Goal: Information Seeking & Learning: Learn about a topic

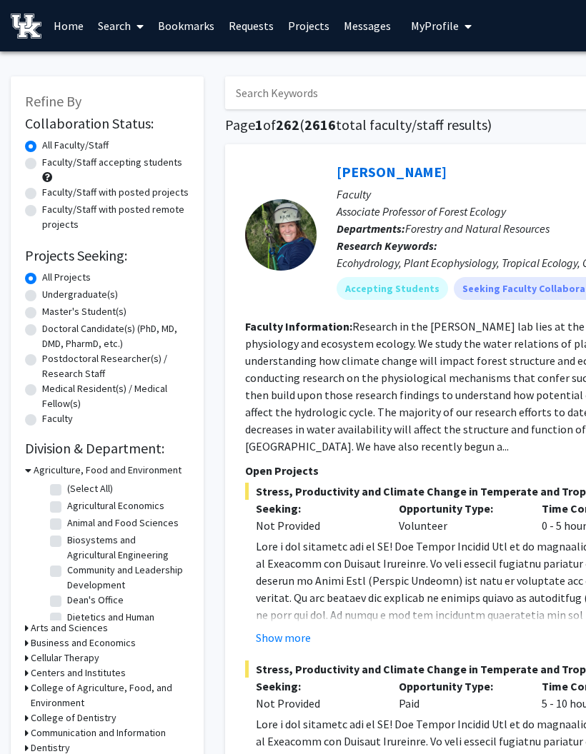
click at [455, 15] on button "My Profile" at bounding box center [440, 25] width 69 height 51
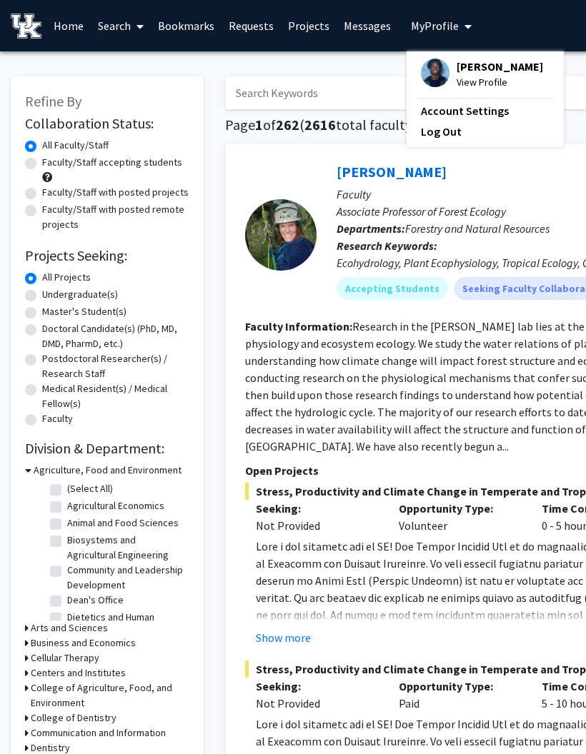
click at [459, 26] on span "My Profile" at bounding box center [435, 26] width 48 height 14
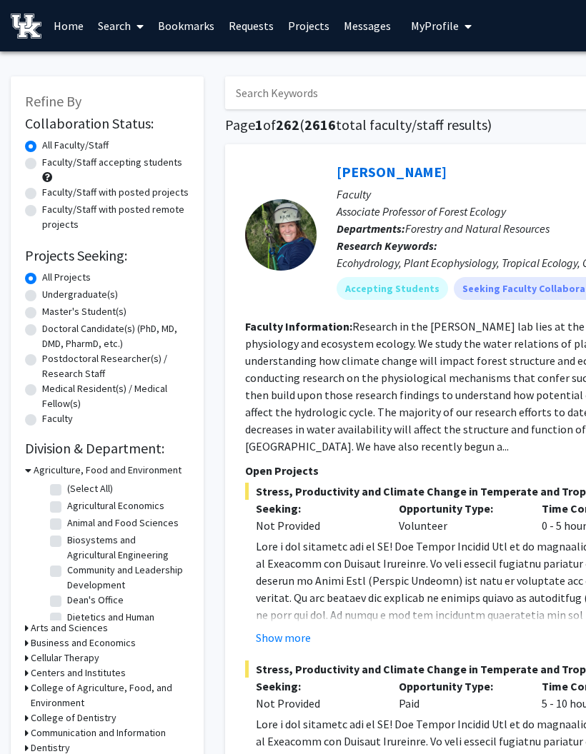
click at [358, 25] on link "Messages" at bounding box center [366, 26] width 61 height 50
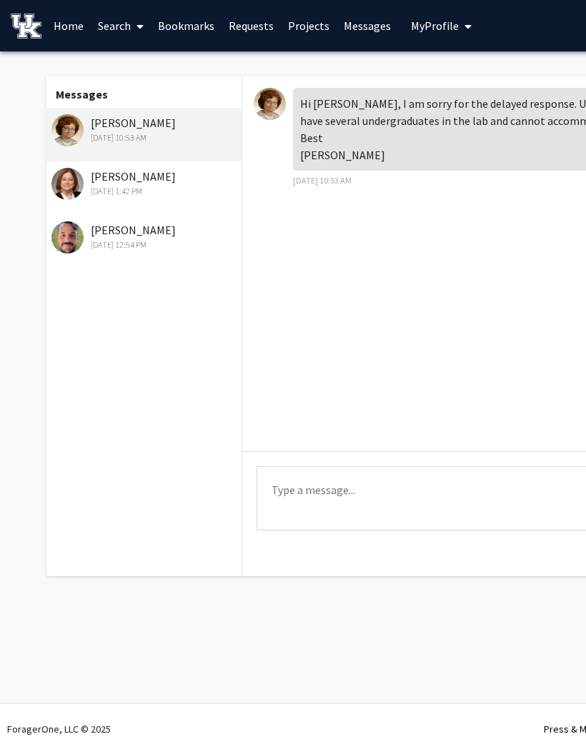
click at [73, 176] on img at bounding box center [67, 184] width 32 height 32
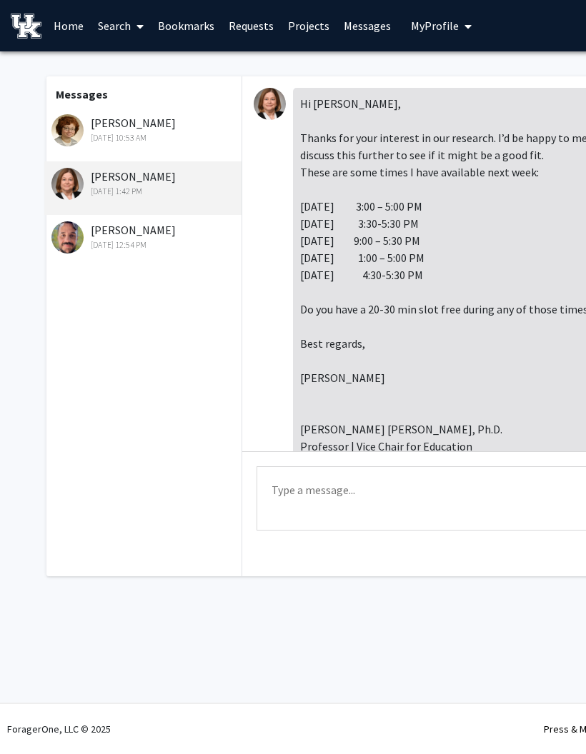
scroll to position [368, 0]
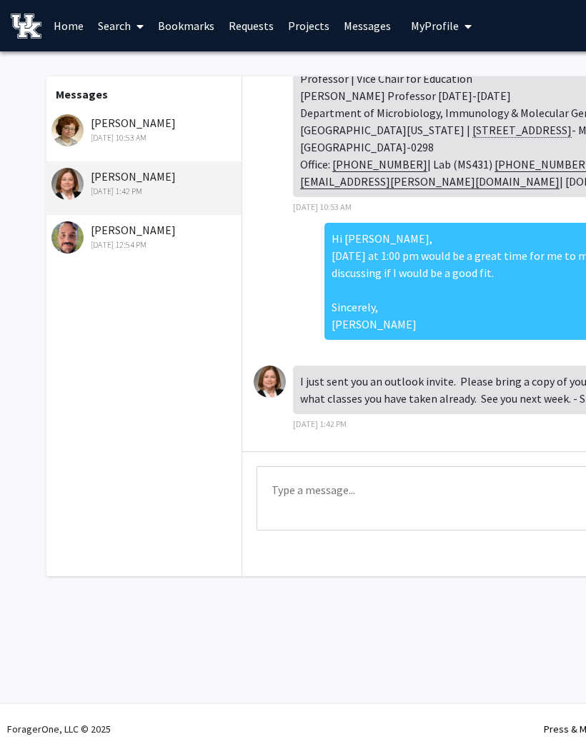
click at [271, 374] on img at bounding box center [270, 382] width 32 height 32
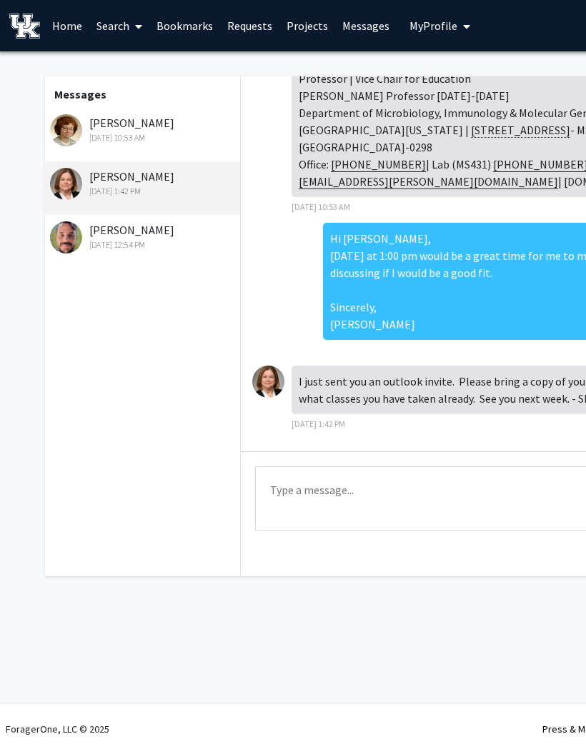
scroll to position [0, 0]
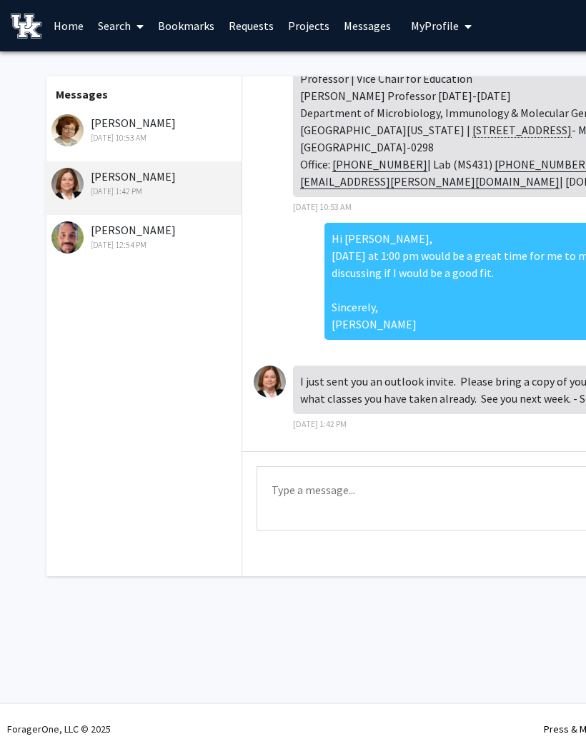
click at [122, 28] on link "Search" at bounding box center [121, 26] width 60 height 50
click at [170, 62] on span "Faculty/Staff" at bounding box center [143, 65] width 105 height 29
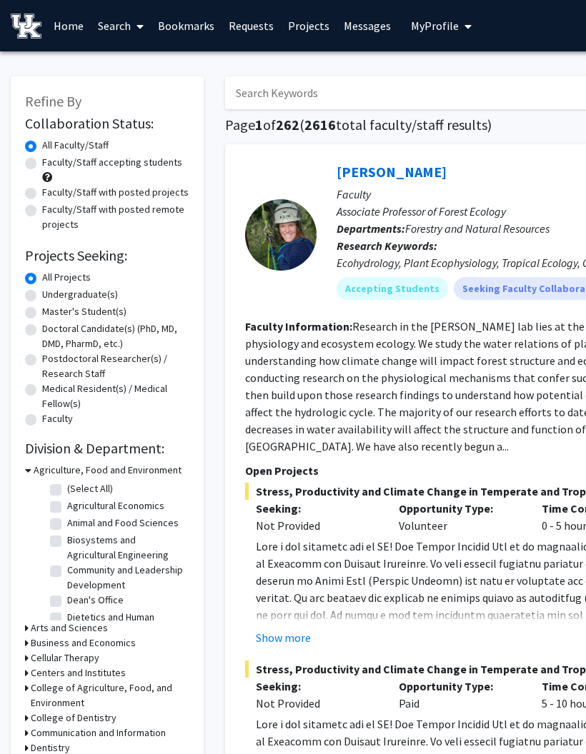
click at [303, 89] on input "Search Keywords" at bounding box center [505, 92] width 561 height 33
type input "D"
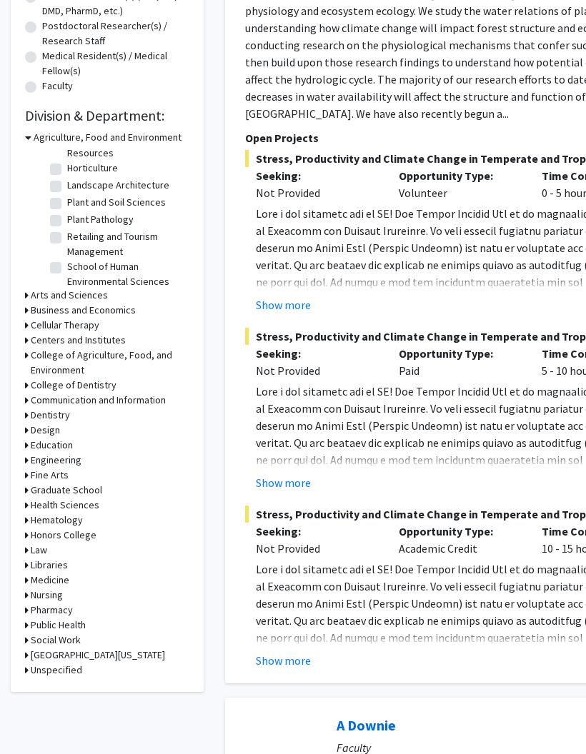
scroll to position [334, 0]
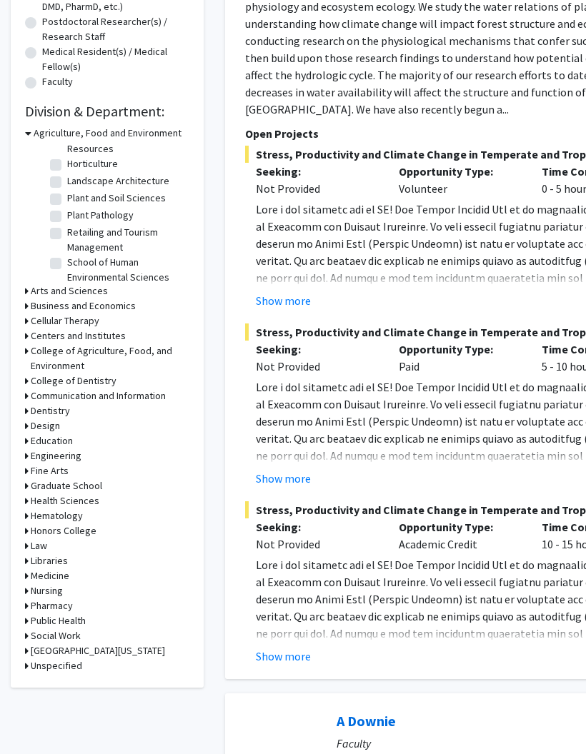
click at [34, 574] on h3 "Medicine" at bounding box center [50, 576] width 39 height 15
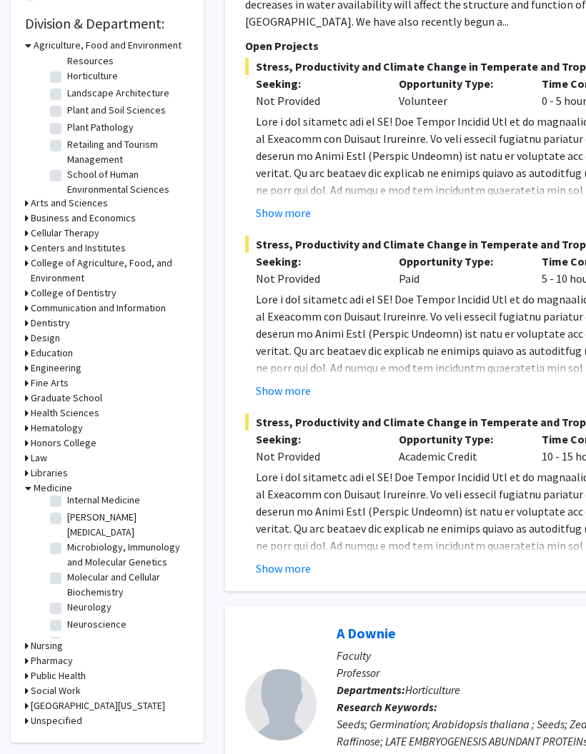
scroll to position [148, 0]
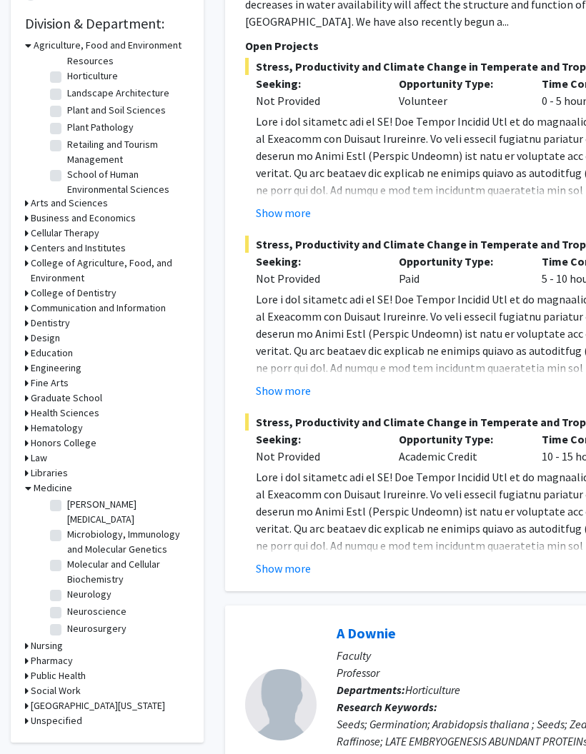
click at [67, 528] on label "Microbiology, Immunology and Molecular Genetics" at bounding box center [126, 543] width 119 height 30
click at [67, 528] on input "Microbiology, Immunology and Molecular Genetics" at bounding box center [71, 532] width 9 height 9
checkbox input "true"
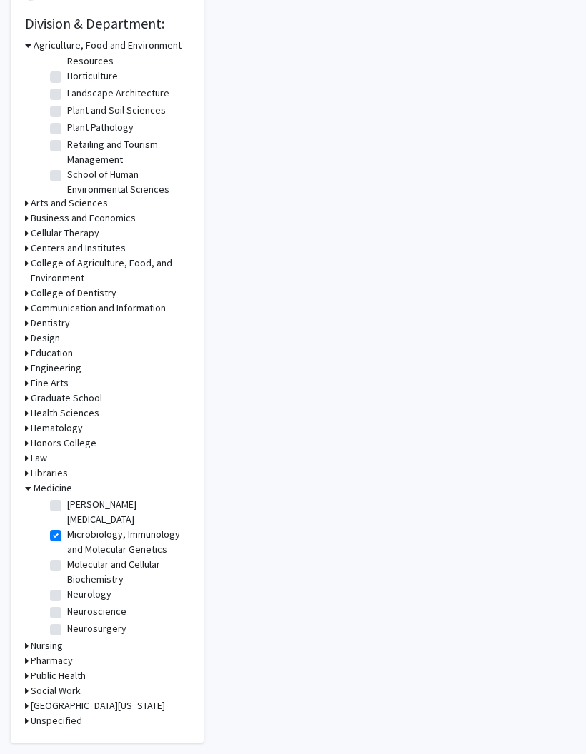
checkbox input "true"
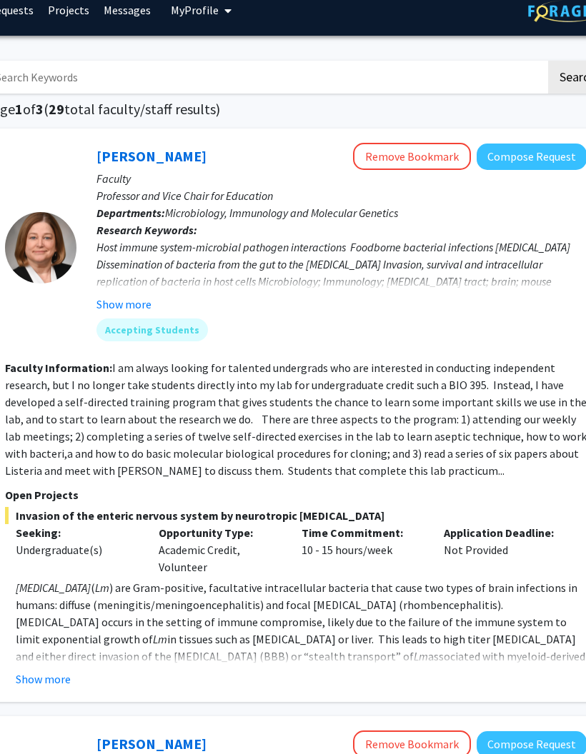
scroll to position [16, 239]
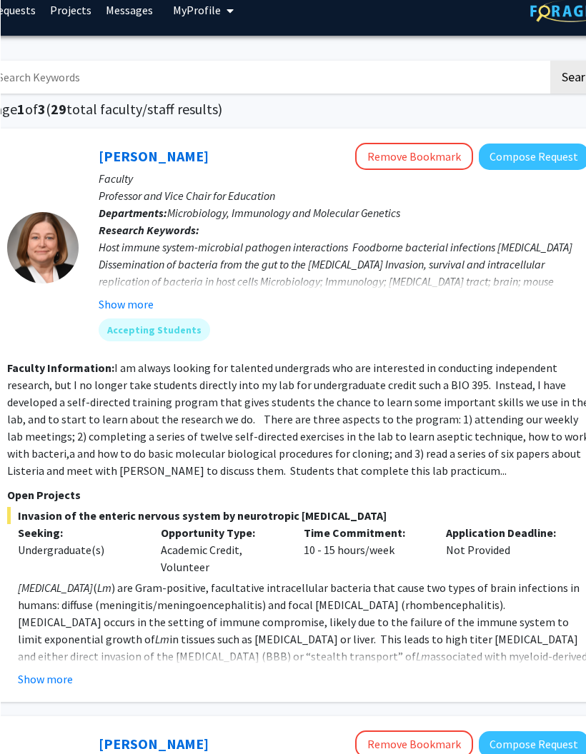
click at [136, 158] on link "[PERSON_NAME]" at bounding box center [153, 156] width 110 height 18
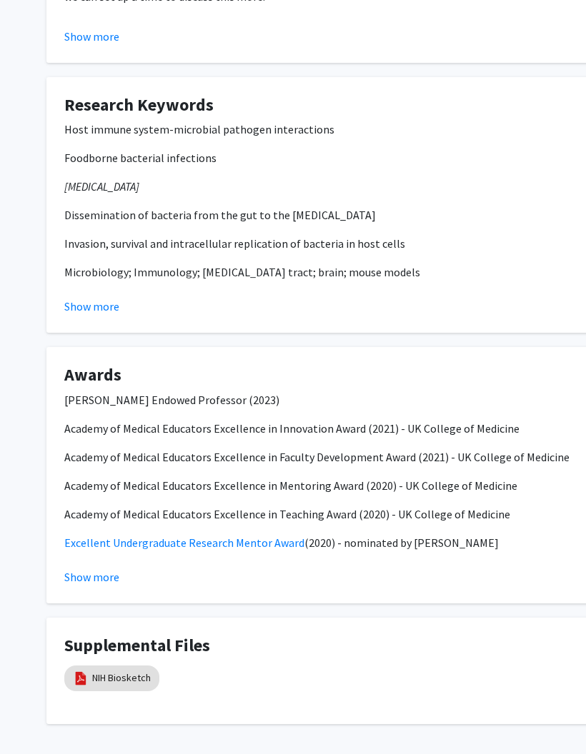
scroll to position [786, 0]
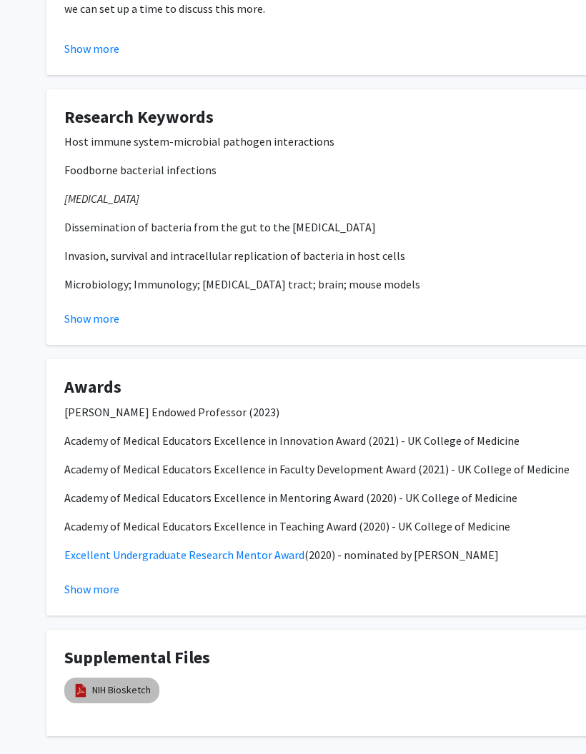
click at [111, 683] on link "NIH Biosketch" at bounding box center [121, 690] width 59 height 15
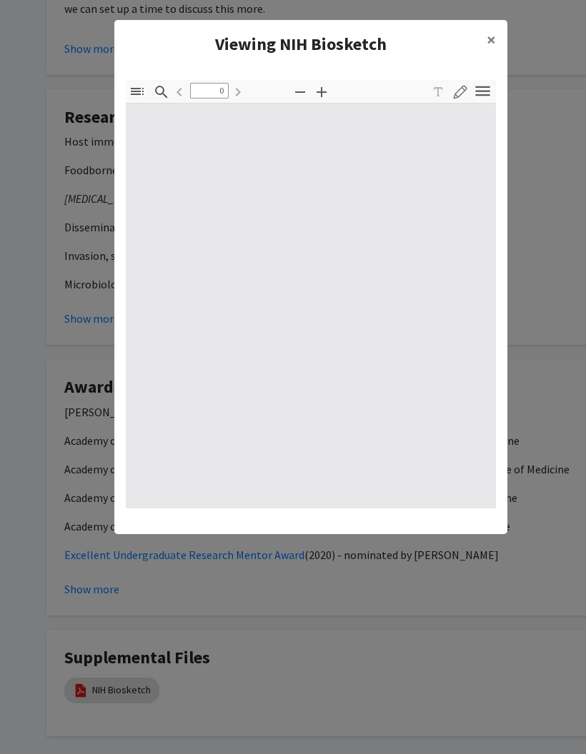
type input "1"
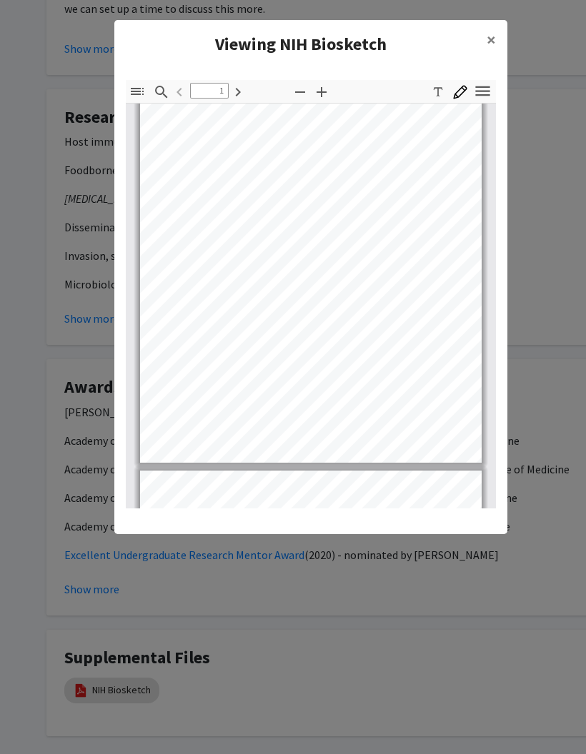
scroll to position [97, 0]
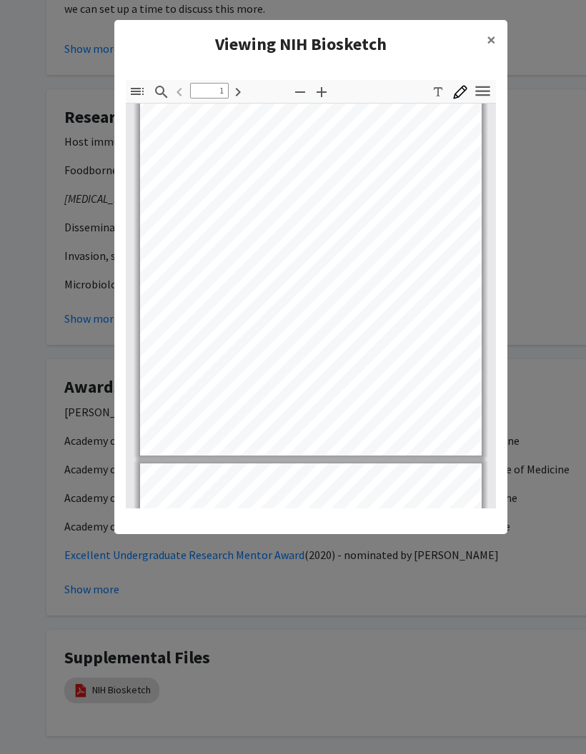
click at [577, 176] on modal-container "Viewing NIH Biosketch × Thumbnails Document Outline Attachments Layers Current …" at bounding box center [293, 377] width 586 height 754
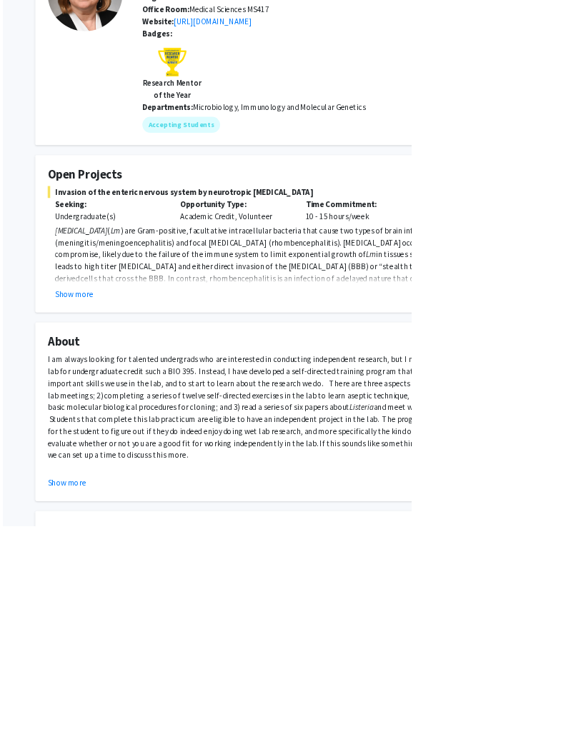
scroll to position [154, 0]
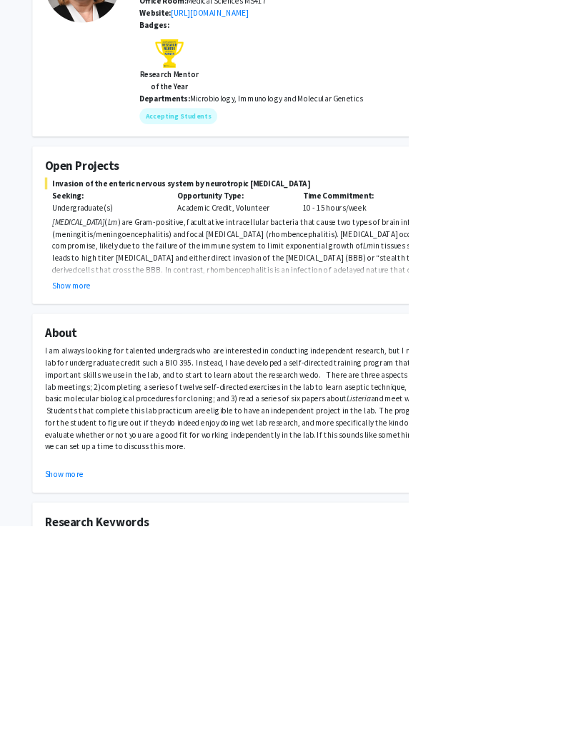
click at [108, 394] on fg-read-more "[MEDICAL_DATA] ( Lm ) are Gram-positive, facultative intracellular bacteria tha…" at bounding box center [428, 364] width 729 height 109
click at [89, 414] on button "Show more" at bounding box center [102, 409] width 55 height 17
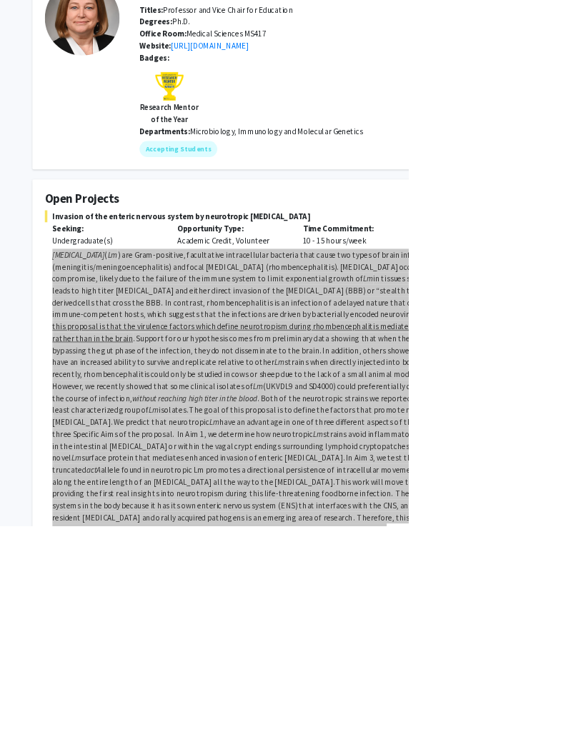
scroll to position [0, 0]
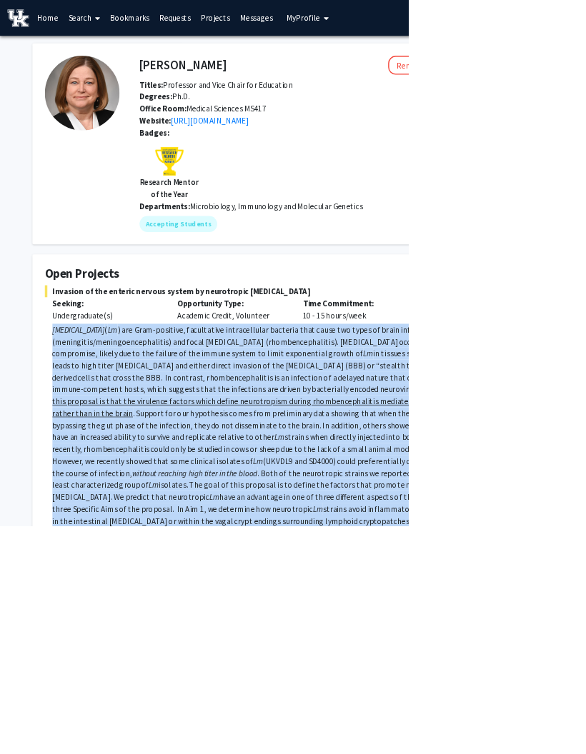
click at [306, 156] on span "Office Room: Medical Sciences MS417" at bounding box center [290, 156] width 181 height 14
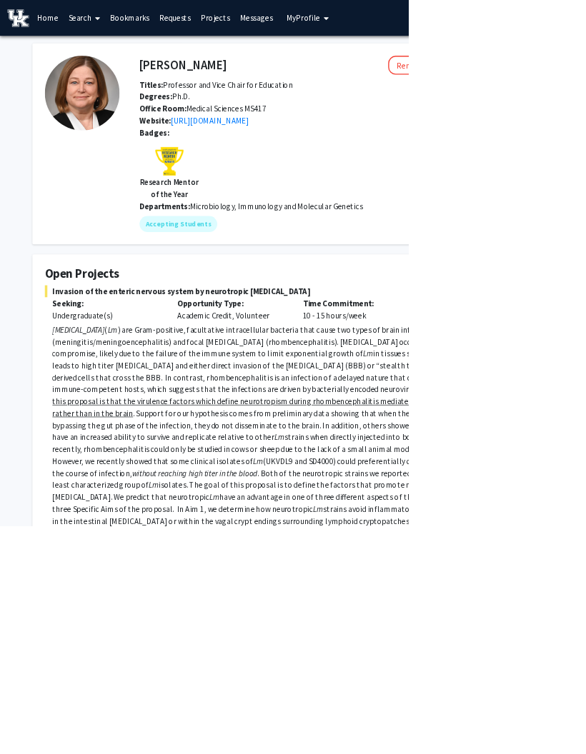
click at [318, 171] on link "[URL][DOMAIN_NAME]" at bounding box center [301, 173] width 112 height 14
